Goal: Task Accomplishment & Management: Complete application form

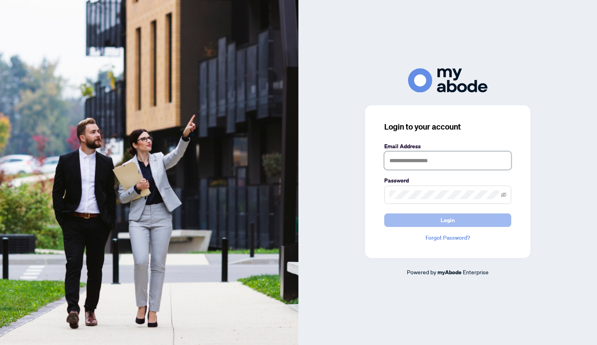
type input "**********"
click at [453, 219] on span "Login" at bounding box center [448, 220] width 14 height 13
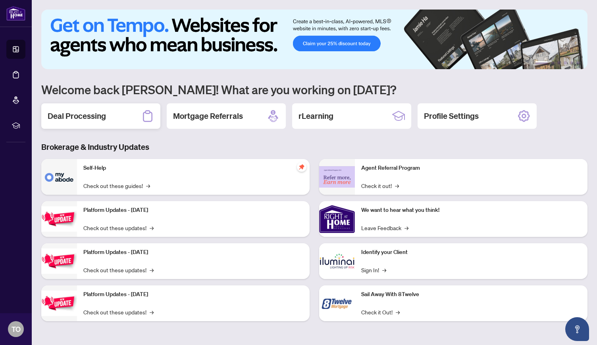
click at [83, 116] on h2 "Deal Processing" at bounding box center [77, 115] width 58 height 11
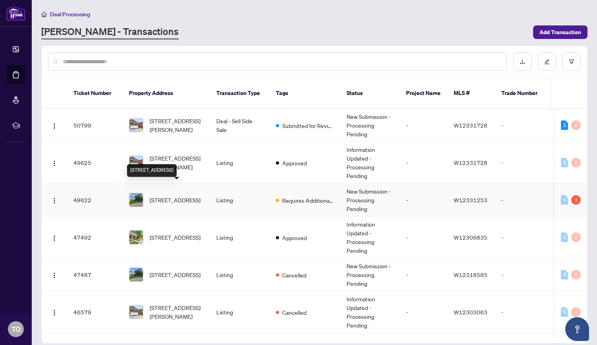
click at [183, 195] on span "[STREET_ADDRESS]" at bounding box center [175, 199] width 51 height 9
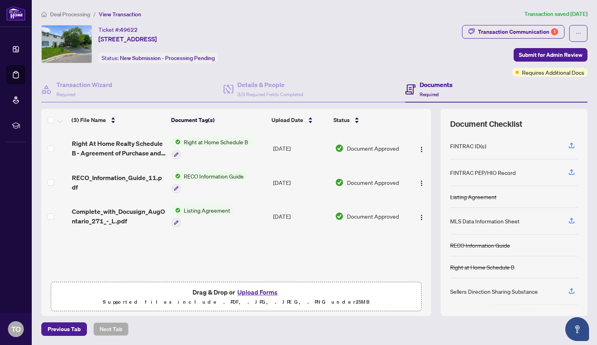
click at [261, 290] on button "Upload Forms" at bounding box center [257, 292] width 45 height 10
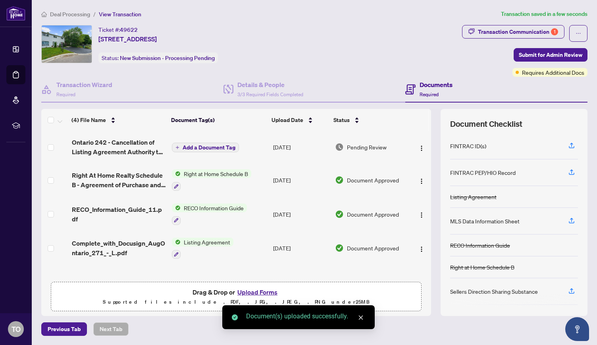
click at [262, 292] on button "Upload Forms" at bounding box center [257, 292] width 45 height 10
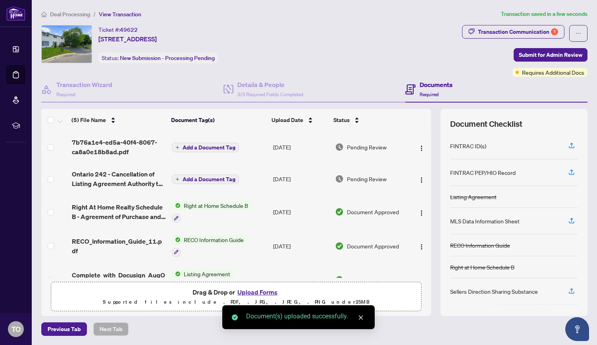
click at [257, 291] on button "Upload Forms" at bounding box center [257, 292] width 45 height 10
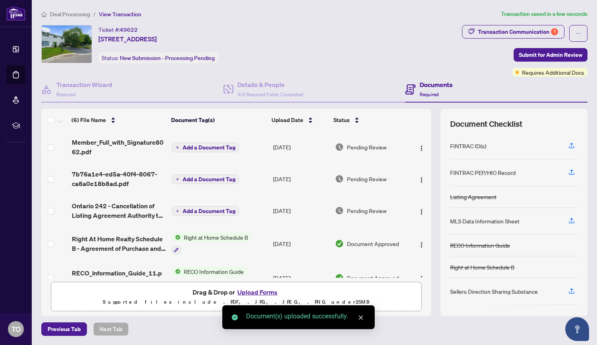
click at [203, 209] on span "Add a Document Tag" at bounding box center [209, 211] width 53 height 6
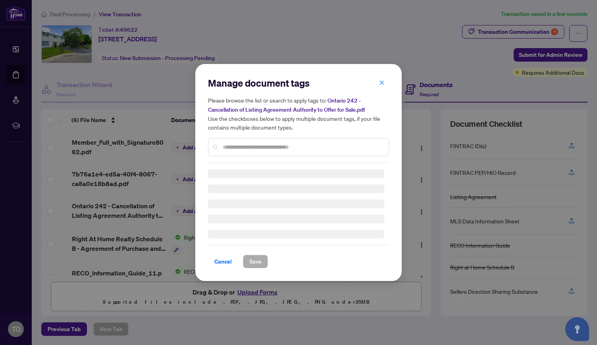
click at [244, 146] on div "Manage document tags Please browse the list or search to apply tags to: Ontario…" at bounding box center [298, 120] width 181 height 86
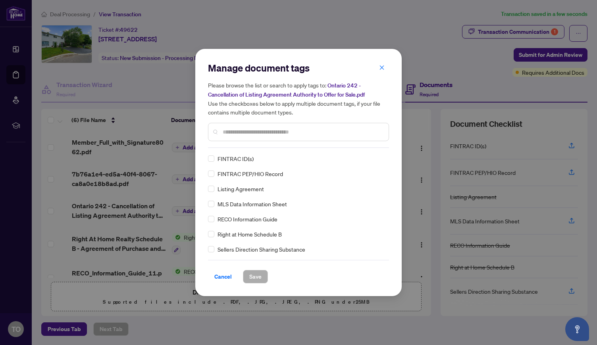
click at [257, 129] on input "text" at bounding box center [303, 131] width 160 height 9
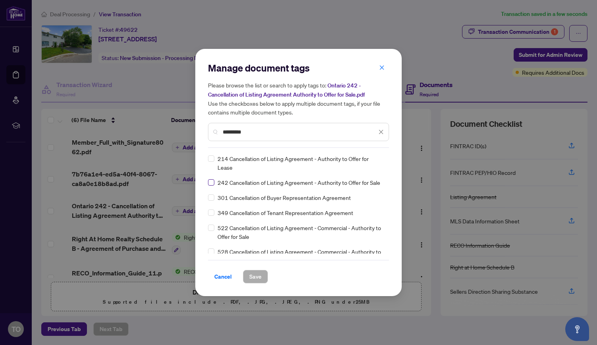
type input "*********"
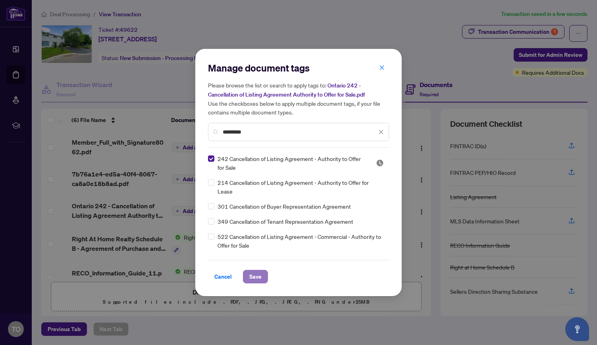
click at [259, 279] on span "Save" at bounding box center [255, 276] width 12 height 13
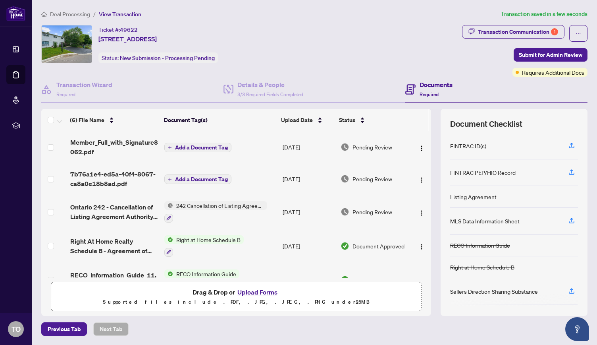
click at [224, 180] on span "Add a Document Tag" at bounding box center [201, 179] width 53 height 6
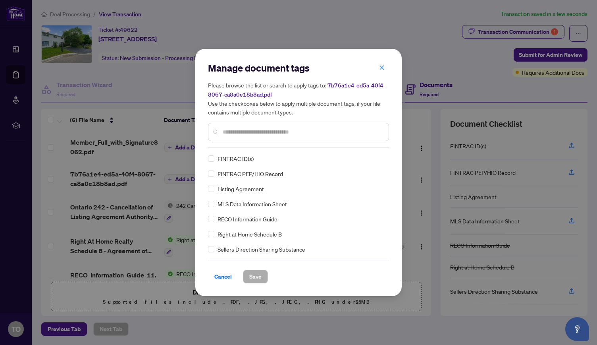
click at [279, 153] on div "Manage document tags Please browse the list or search to apply tags to: 7b76a1e…" at bounding box center [298, 173] width 181 height 222
click at [327, 133] on input "text" at bounding box center [303, 131] width 160 height 9
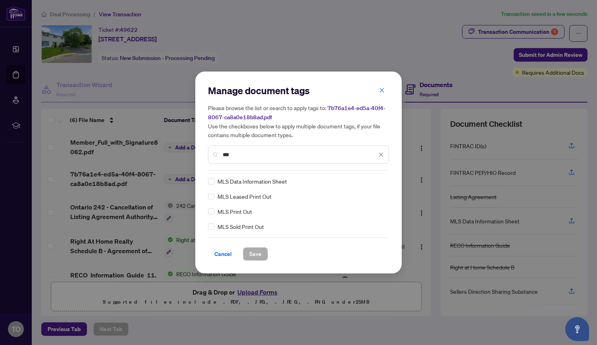
type input "***"
click at [258, 258] on span "Save" at bounding box center [255, 253] width 12 height 13
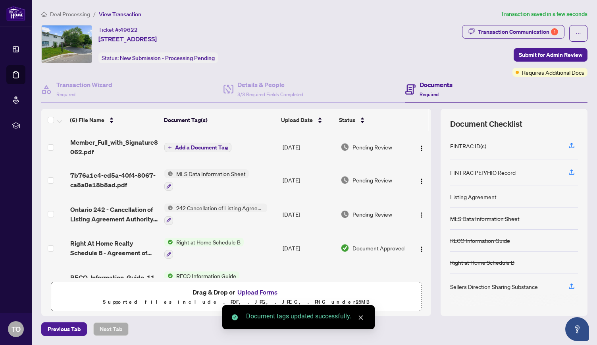
click at [210, 147] on span "Add a Document Tag" at bounding box center [201, 148] width 53 height 6
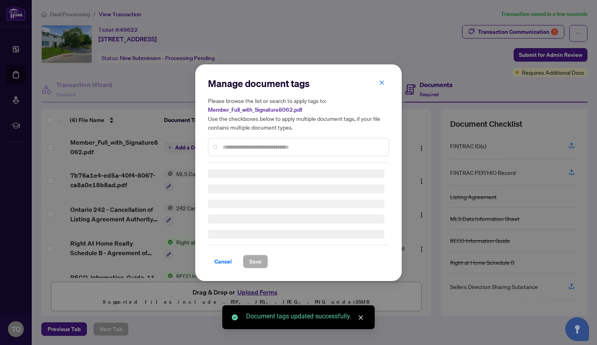
click at [271, 151] on div "Manage document tags Please browse the list or search to apply tags to: Member_…" at bounding box center [298, 172] width 181 height 191
click at [314, 149] on div "Manage document tags Please browse the list or search to apply tags to: Member_…" at bounding box center [298, 172] width 181 height 191
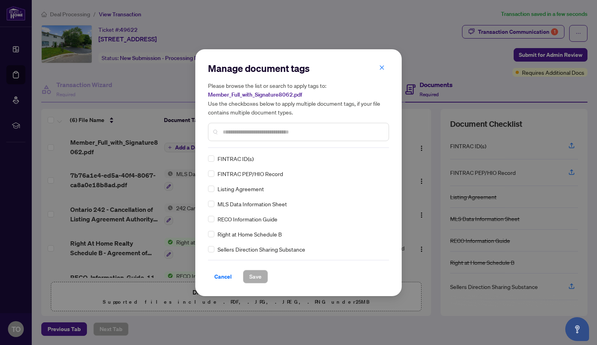
click at [301, 128] on input "text" at bounding box center [303, 131] width 160 height 9
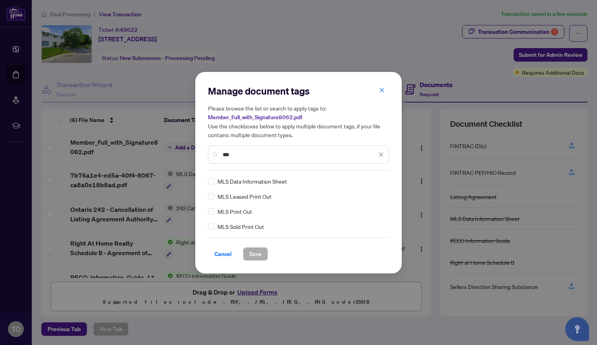
type input "***"
click at [258, 254] on span "Save" at bounding box center [255, 253] width 12 height 13
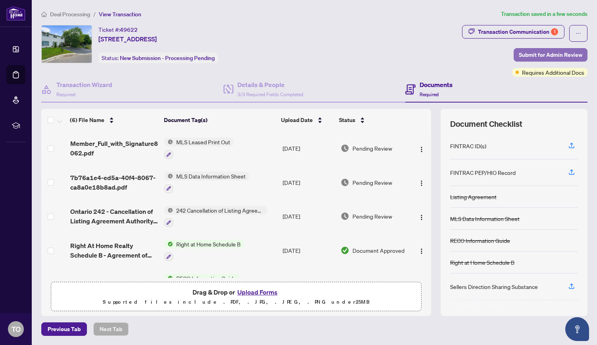
click at [532, 53] on span "Submit for Admin Review" at bounding box center [551, 54] width 64 height 13
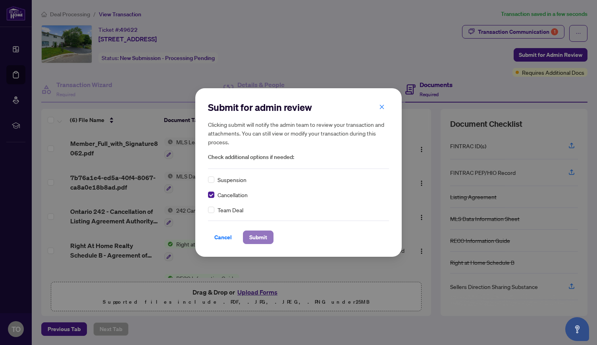
click at [257, 240] on span "Submit" at bounding box center [258, 237] width 18 height 13
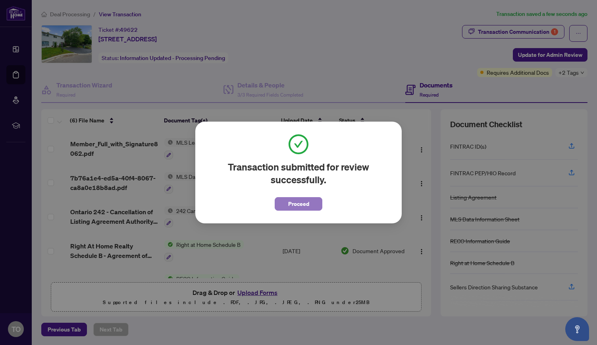
click at [304, 202] on span "Proceed" at bounding box center [298, 203] width 21 height 13
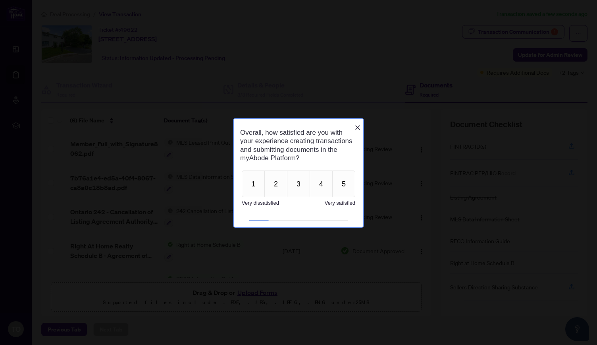
click at [357, 125] on icon "Close button" at bounding box center [357, 127] width 5 height 5
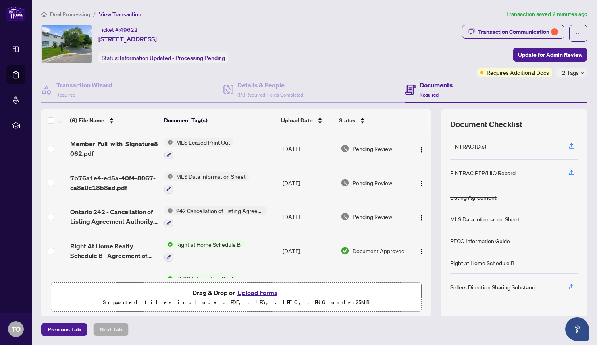
click at [215, 141] on span "MLS Leased Print Out" at bounding box center [203, 142] width 60 height 9
click at [167, 154] on icon "button" at bounding box center [168, 155] width 5 height 5
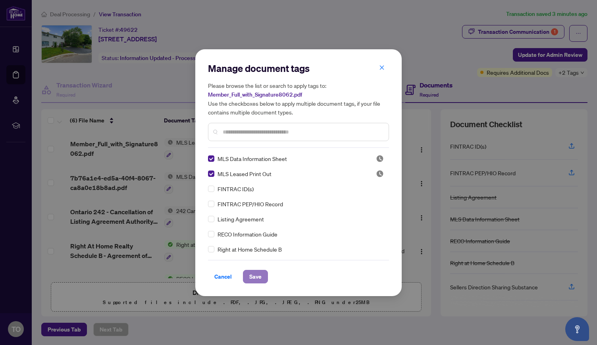
click at [257, 273] on span "Save" at bounding box center [255, 276] width 12 height 13
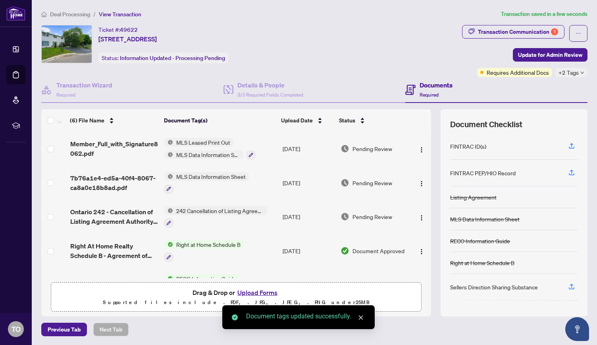
click at [216, 141] on span "MLS Leased Print Out" at bounding box center [203, 142] width 60 height 9
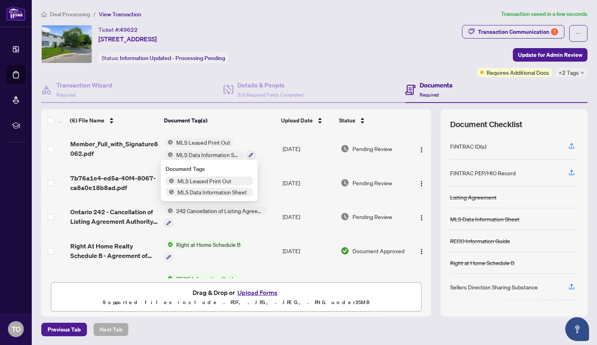
click at [172, 181] on img at bounding box center [170, 180] width 9 height 9
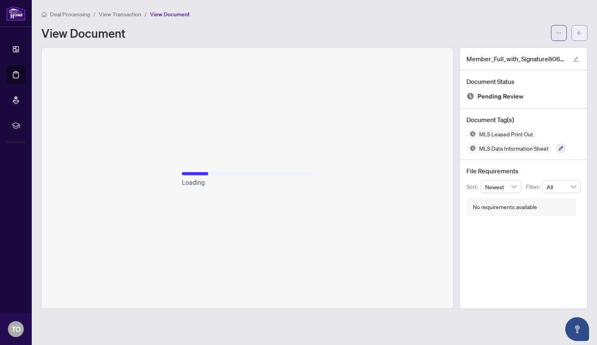
click at [575, 29] on button "button" at bounding box center [580, 33] width 16 height 16
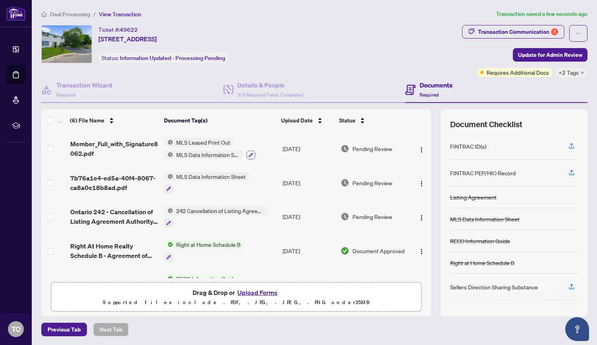
click at [250, 157] on button "button" at bounding box center [251, 155] width 9 height 9
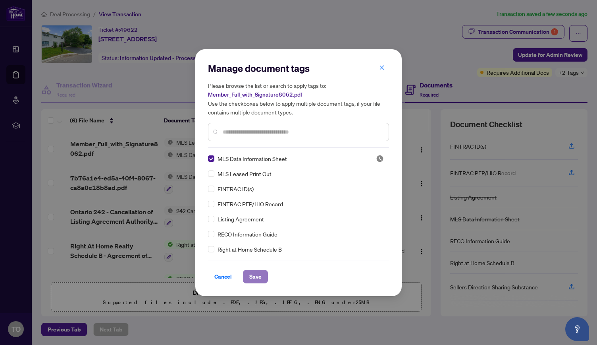
click at [256, 278] on span "Save" at bounding box center [255, 276] width 12 height 13
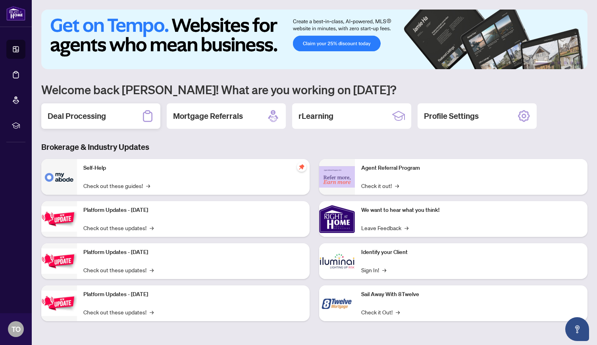
click at [105, 120] on h2 "Deal Processing" at bounding box center [77, 115] width 58 height 11
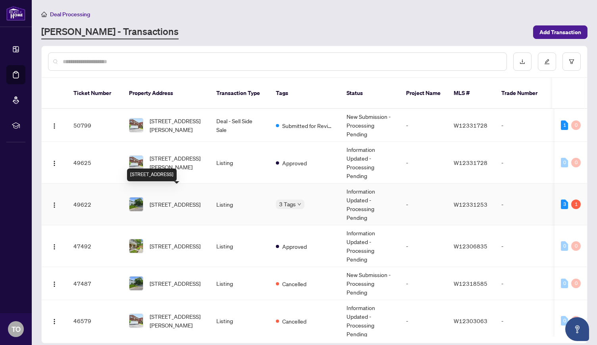
click at [195, 200] on span "[STREET_ADDRESS]" at bounding box center [175, 204] width 51 height 9
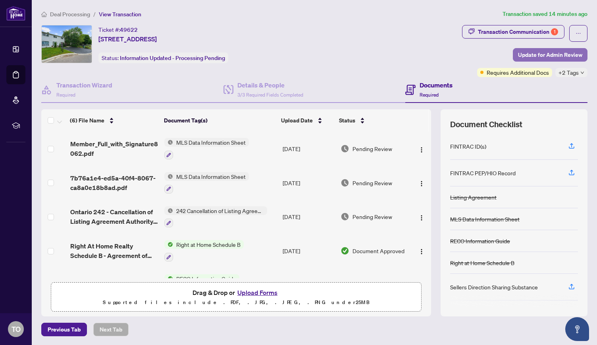
click at [553, 53] on span "Update for Admin Review" at bounding box center [550, 54] width 64 height 13
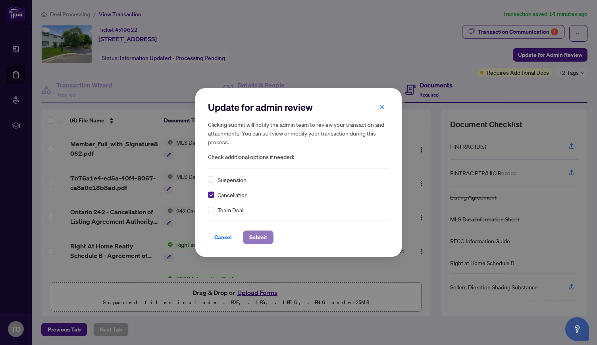
click at [255, 236] on span "Submit" at bounding box center [258, 237] width 18 height 13
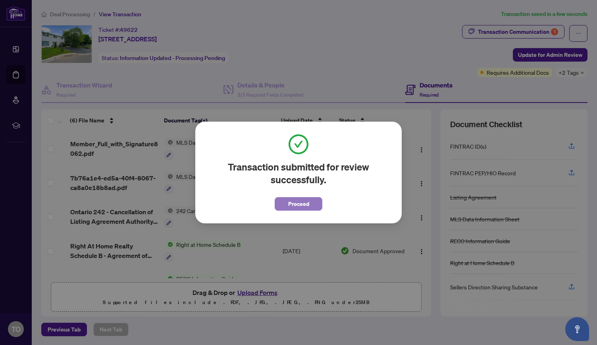
click at [294, 201] on span "Proceed" at bounding box center [298, 203] width 21 height 13
